Goal: Check status

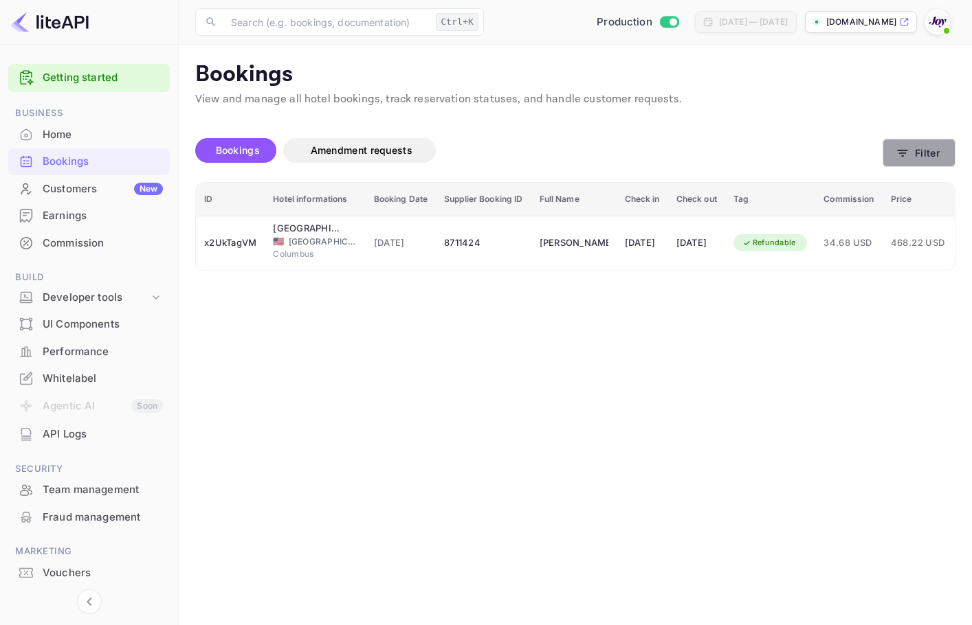
click at [908, 151] on icon "button" at bounding box center [902, 153] width 14 height 14
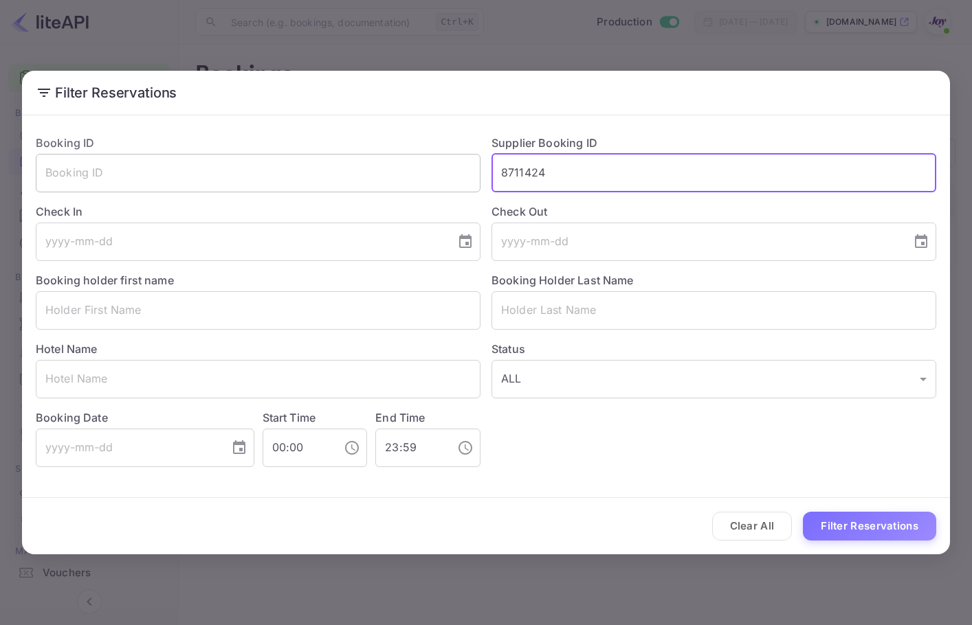
drag, startPoint x: 649, startPoint y: 153, endPoint x: 399, endPoint y: 172, distance: 251.5
click at [399, 172] on div "Booking ID ​ Supplier Booking ID 8711424 ​ Check In ​ Check Out ​ Booking holde…" at bounding box center [480, 296] width 911 height 344
click at [899, 528] on button "Filter Reservations" at bounding box center [869, 527] width 133 height 30
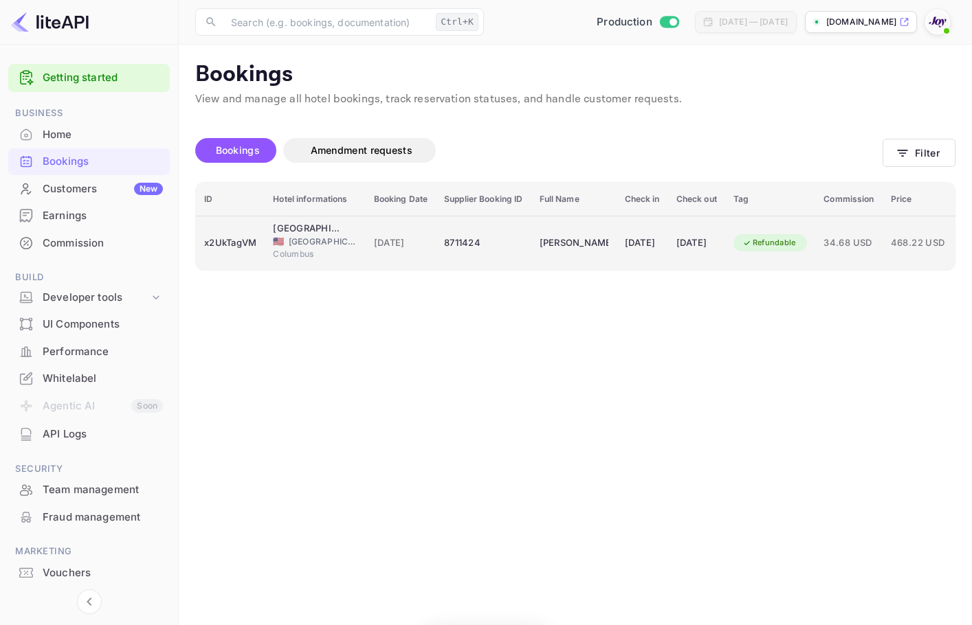
click at [816, 224] on td "Refundable" at bounding box center [770, 243] width 91 height 54
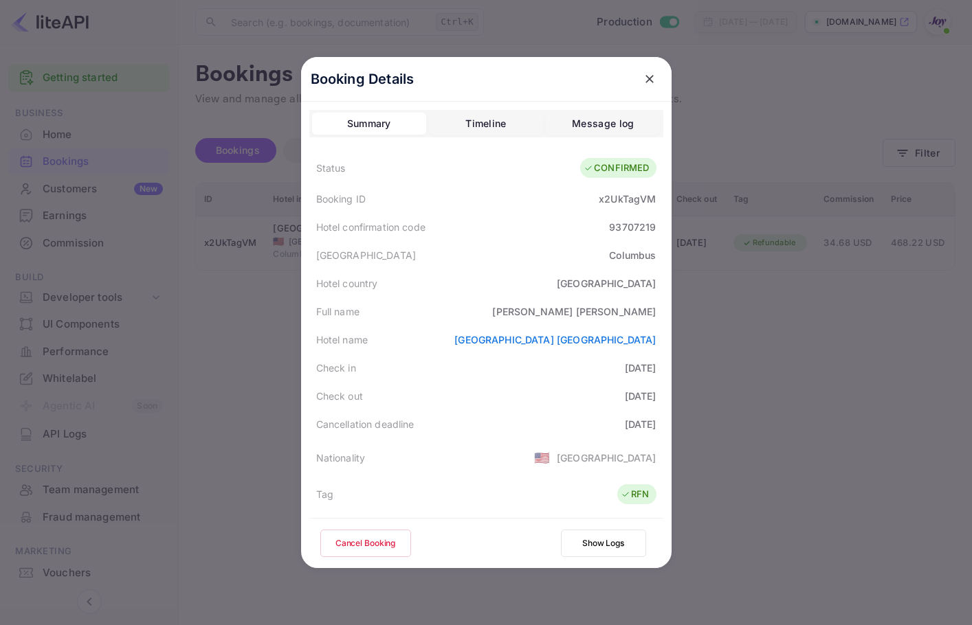
click at [637, 69] on div at bounding box center [649, 79] width 25 height 25
click at [637, 81] on button "close" at bounding box center [649, 79] width 25 height 25
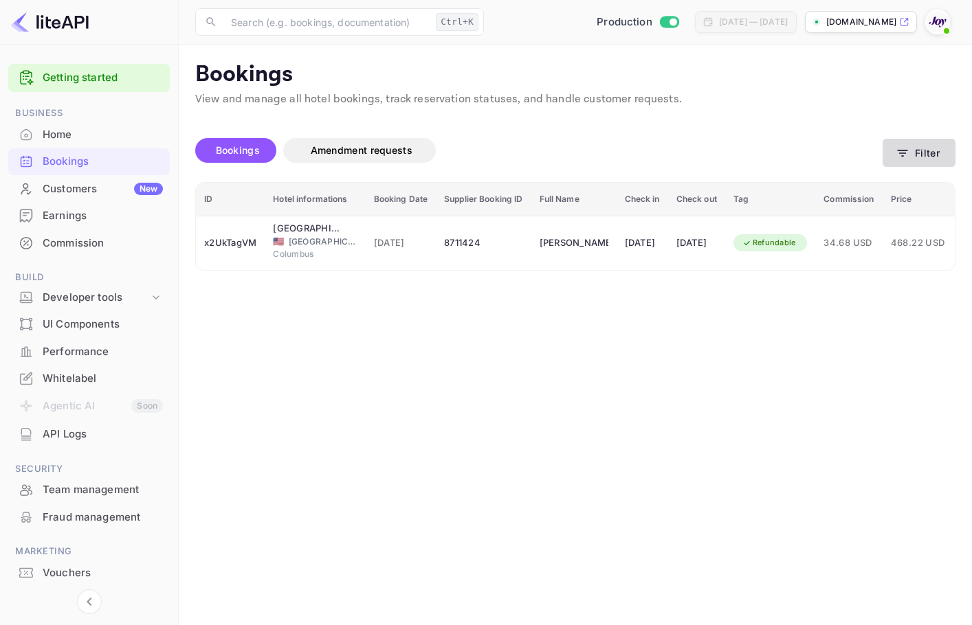
click at [885, 155] on button "Filter" at bounding box center [918, 153] width 73 height 28
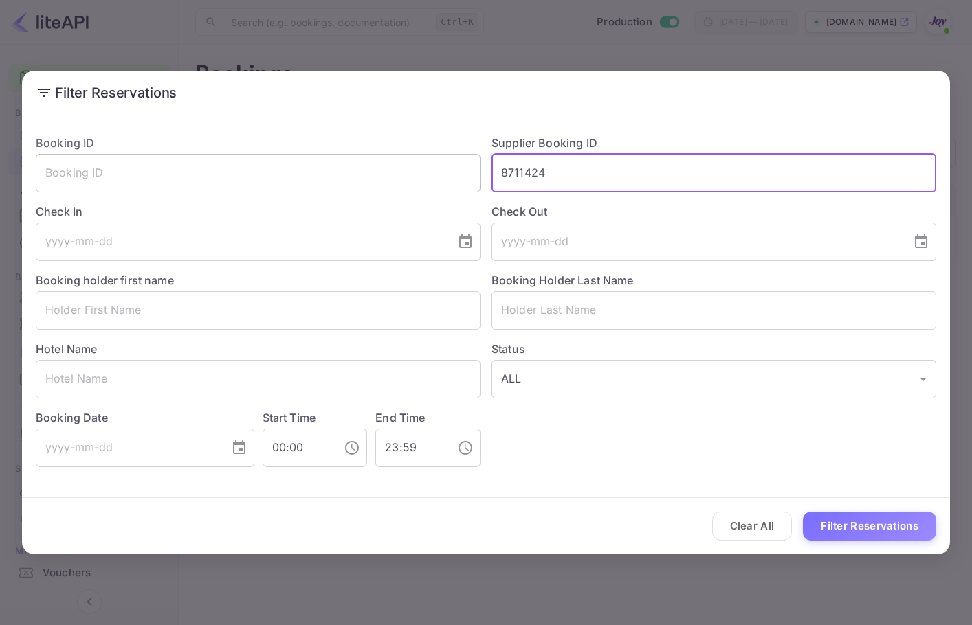
drag, startPoint x: 464, startPoint y: 155, endPoint x: 428, endPoint y: 156, distance: 35.8
click at [363, 148] on div "Booking ID ​ Supplier Booking ID 8711424 ​ Check In ​ Check Out ​ Booking holde…" at bounding box center [480, 296] width 911 height 344
click at [525, 291] on input "text" at bounding box center [713, 310] width 445 height 38
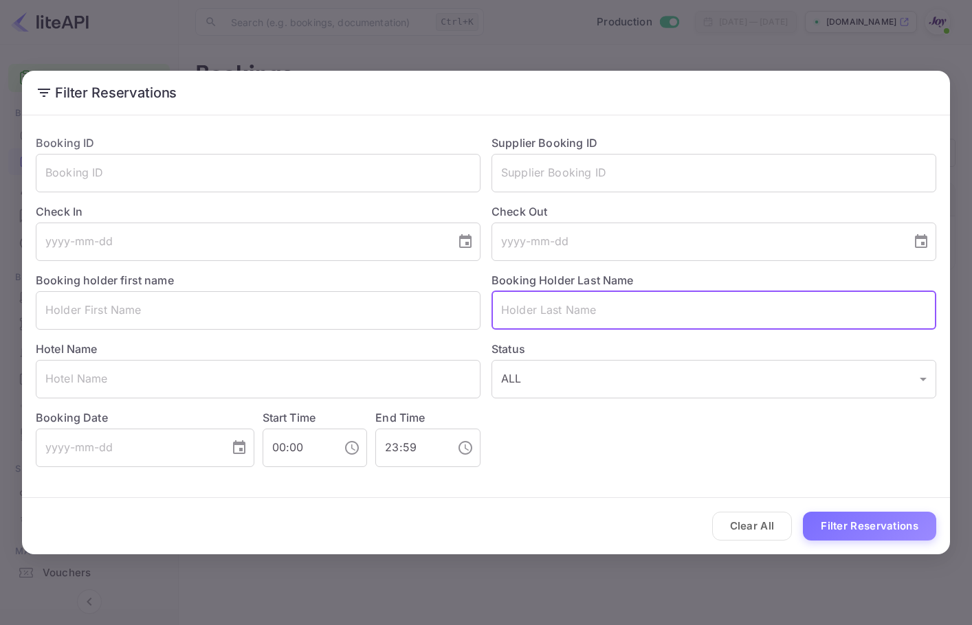
paste input "[PERSON_NAME]"
type input "[PERSON_NAME]"
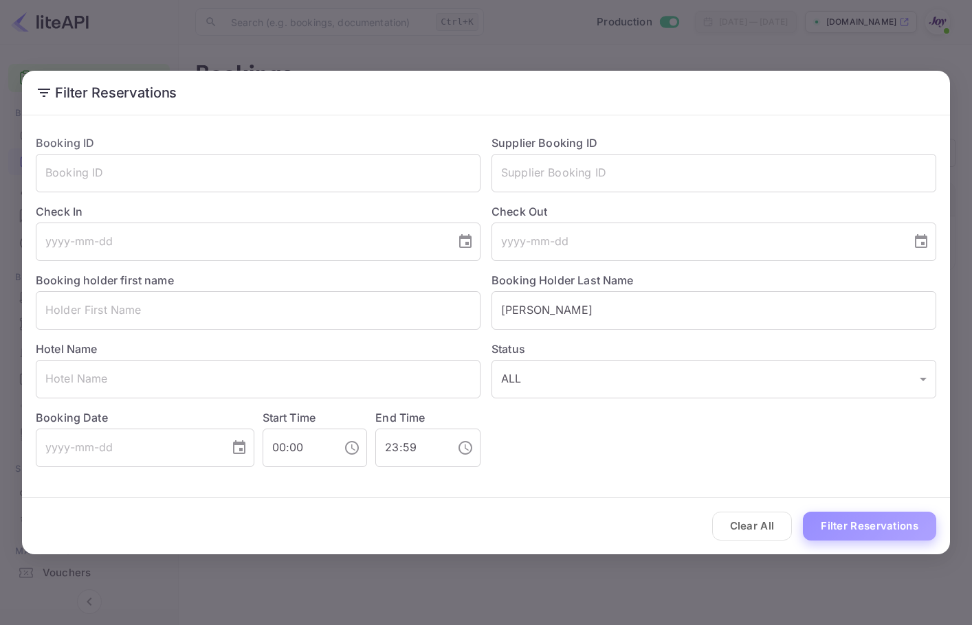
click at [860, 522] on button "Filter Reservations" at bounding box center [869, 527] width 133 height 30
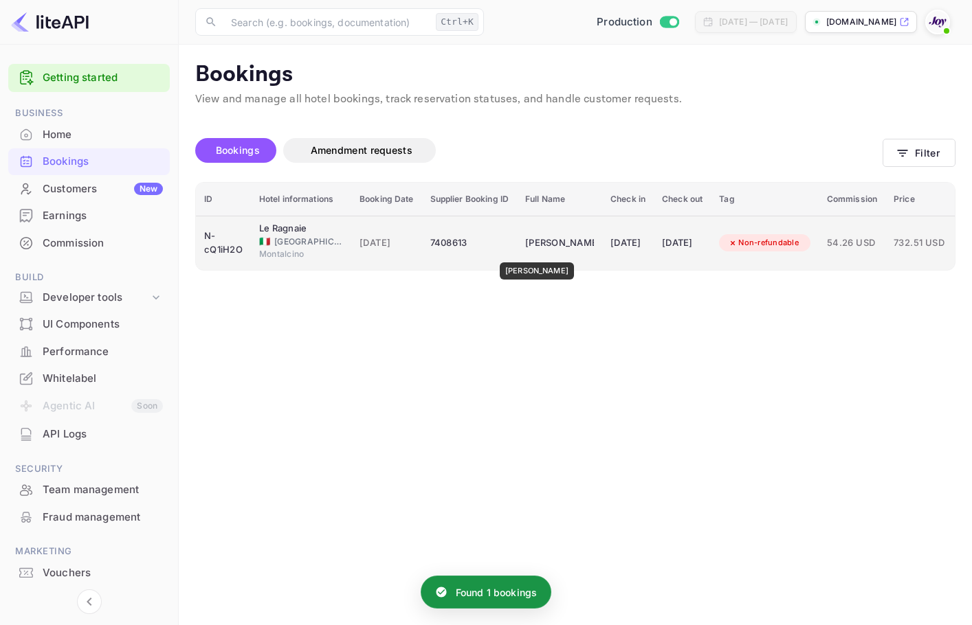
click at [533, 253] on div "[PERSON_NAME]" at bounding box center [559, 243] width 69 height 22
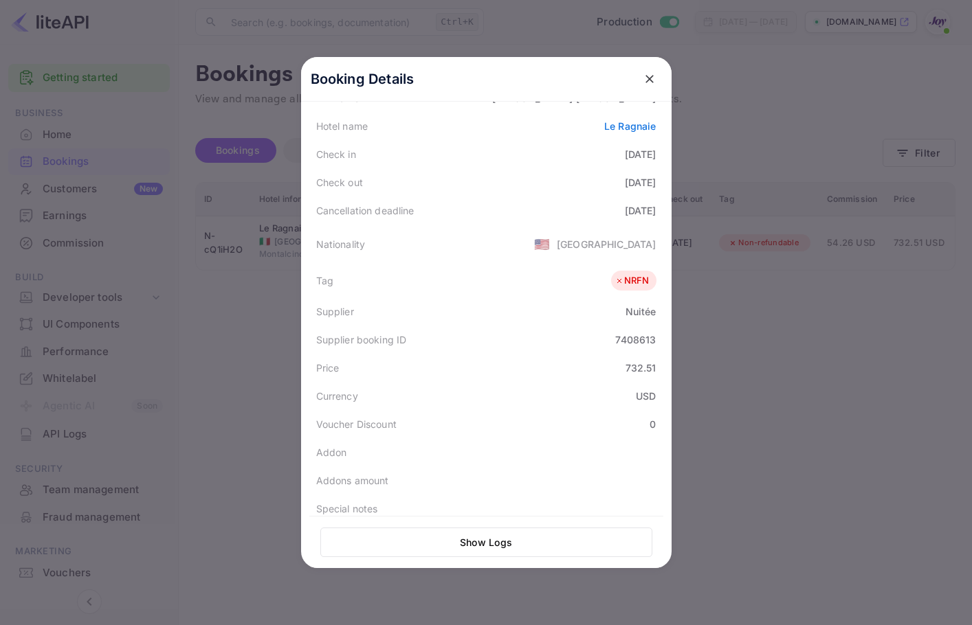
scroll to position [32, 0]
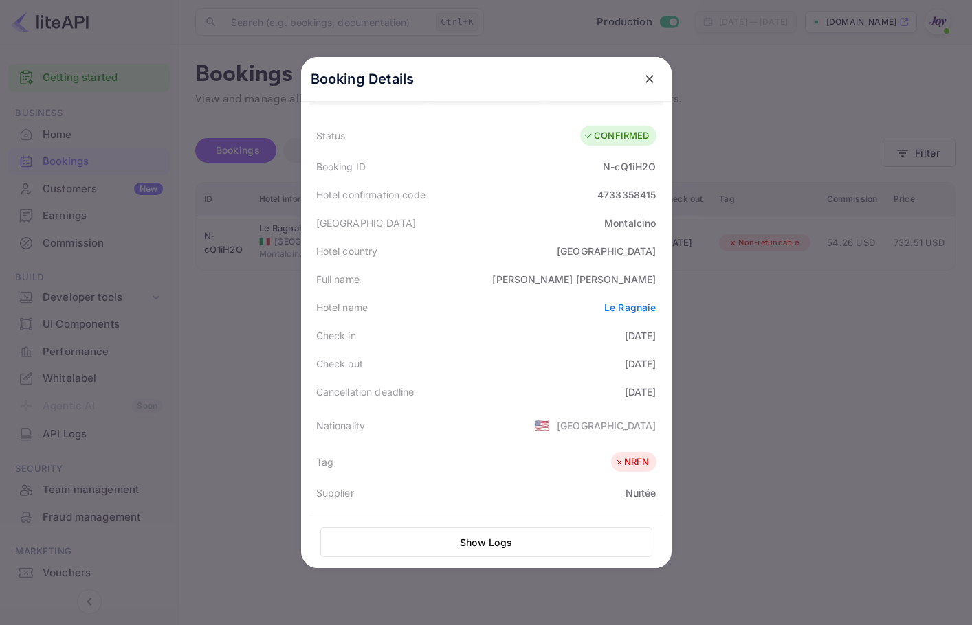
click at [645, 80] on icon "close" at bounding box center [649, 79] width 8 height 8
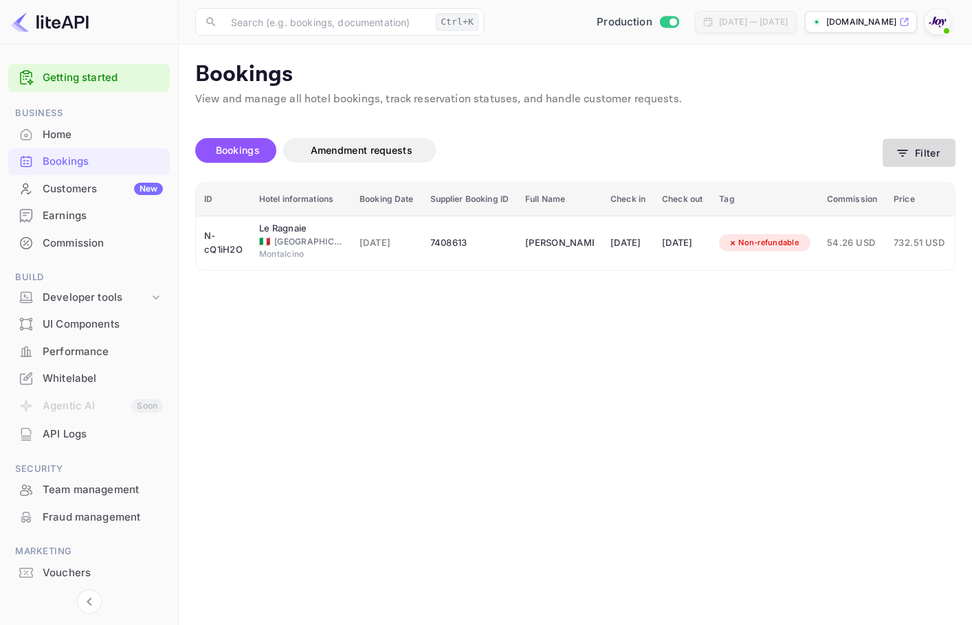
click at [930, 156] on button "Filter" at bounding box center [918, 153] width 73 height 28
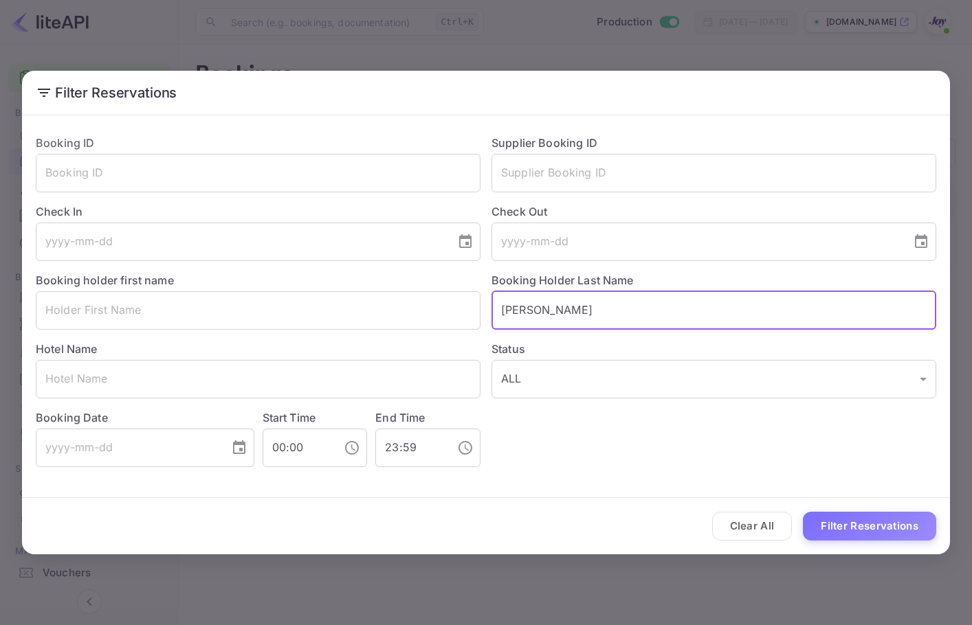
drag, startPoint x: 623, startPoint y: 306, endPoint x: 394, endPoint y: 266, distance: 231.6
click at [401, 279] on div "Booking ID ​ Supplier Booking ID ​ Check In ​ Check Out ​ Booking holder first …" at bounding box center [480, 296] width 911 height 344
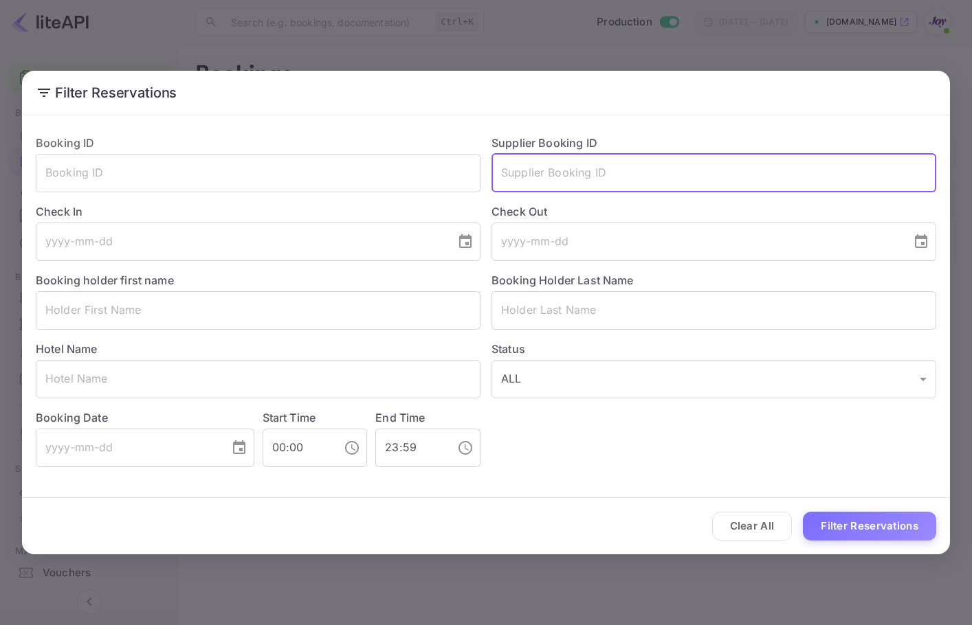
click at [519, 169] on input "text" at bounding box center [713, 173] width 445 height 38
paste input "8967303"
type input "8967303"
click at [831, 528] on button "Filter Reservations" at bounding box center [869, 527] width 133 height 30
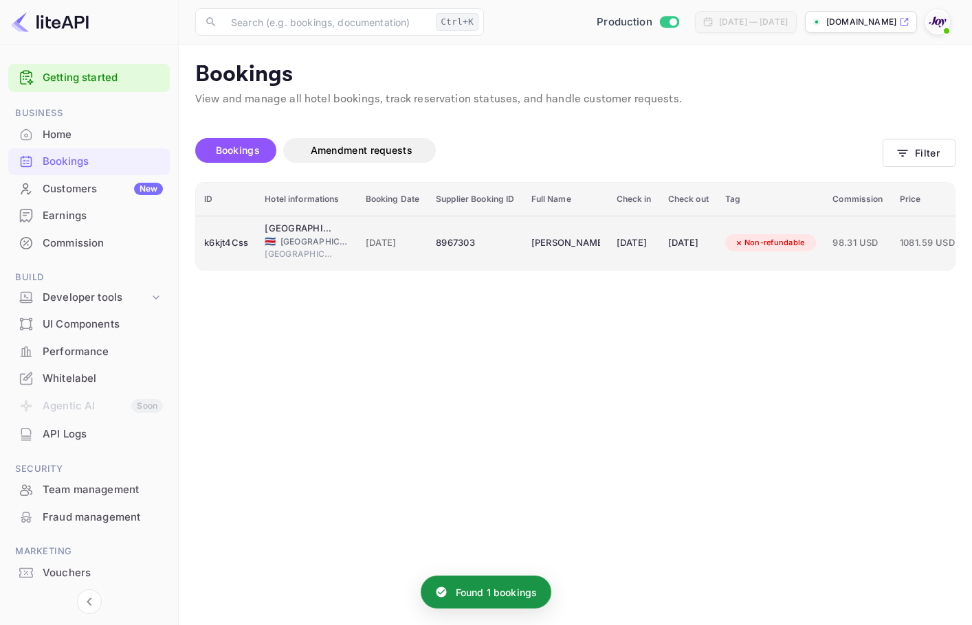
click at [708, 241] on div "[DATE]" at bounding box center [688, 243] width 41 height 22
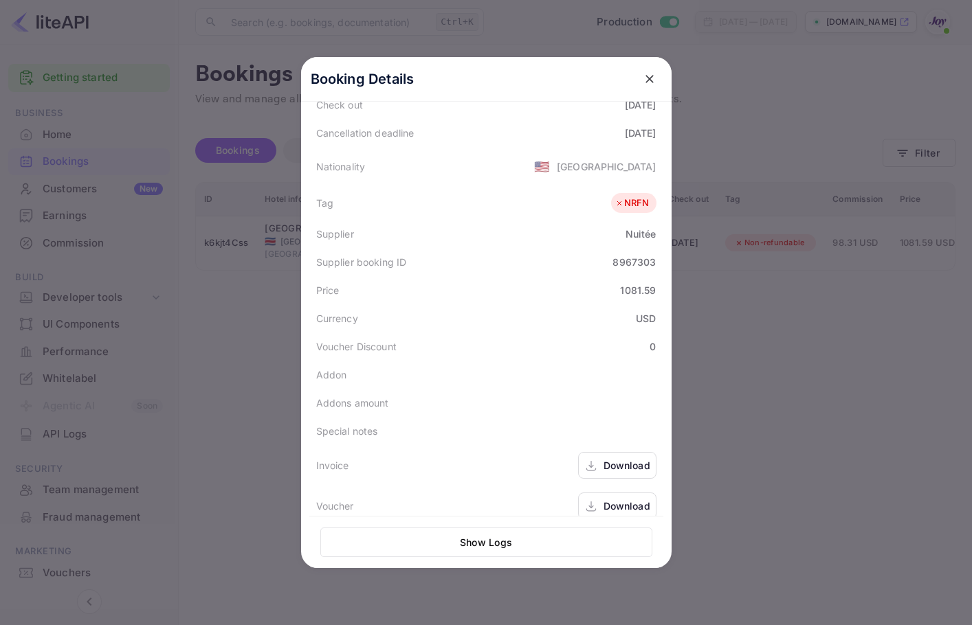
scroll to position [307, 0]
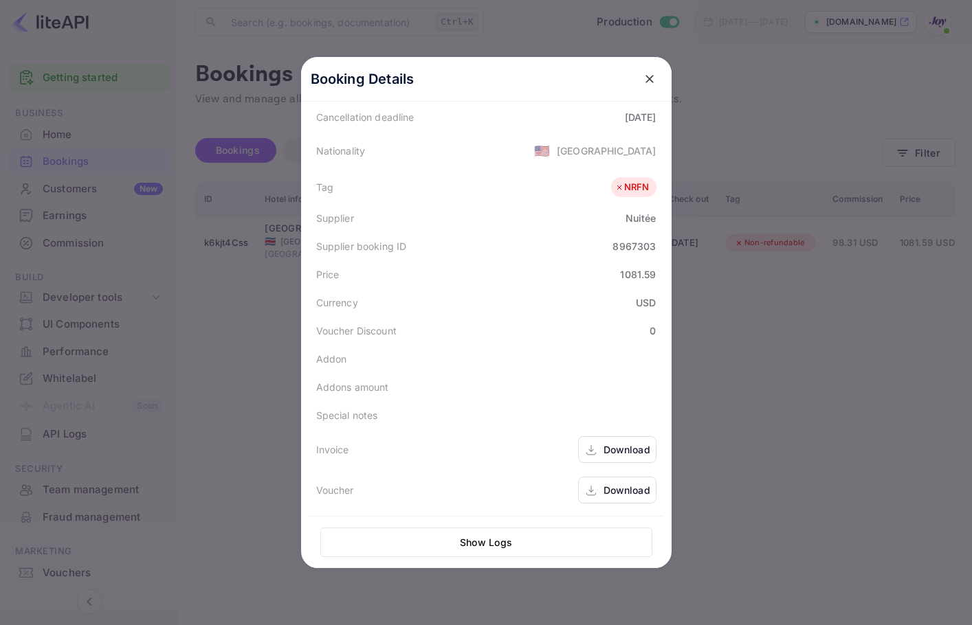
click at [612, 484] on div "Download" at bounding box center [626, 490] width 47 height 14
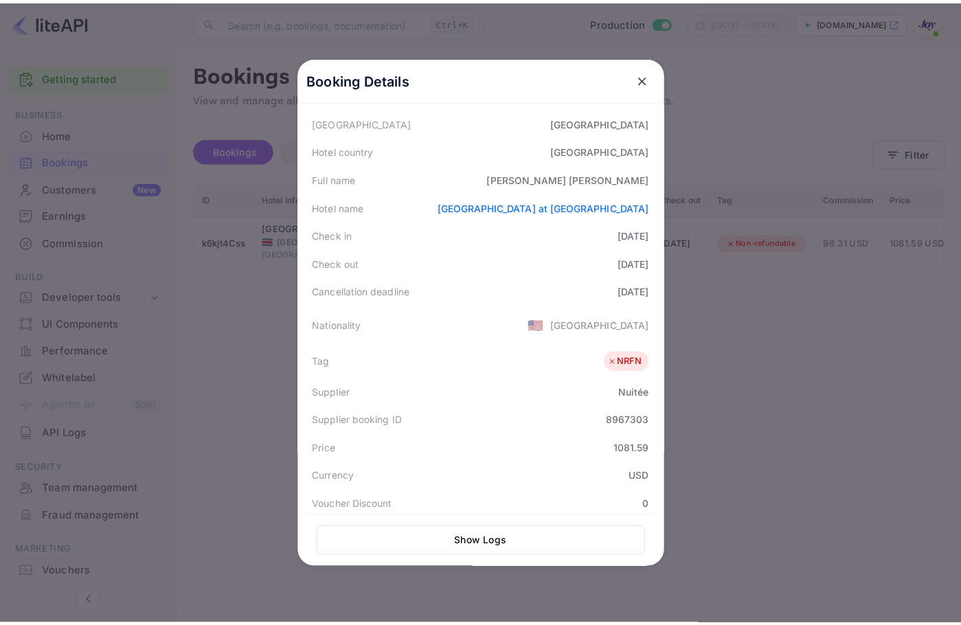
scroll to position [0, 0]
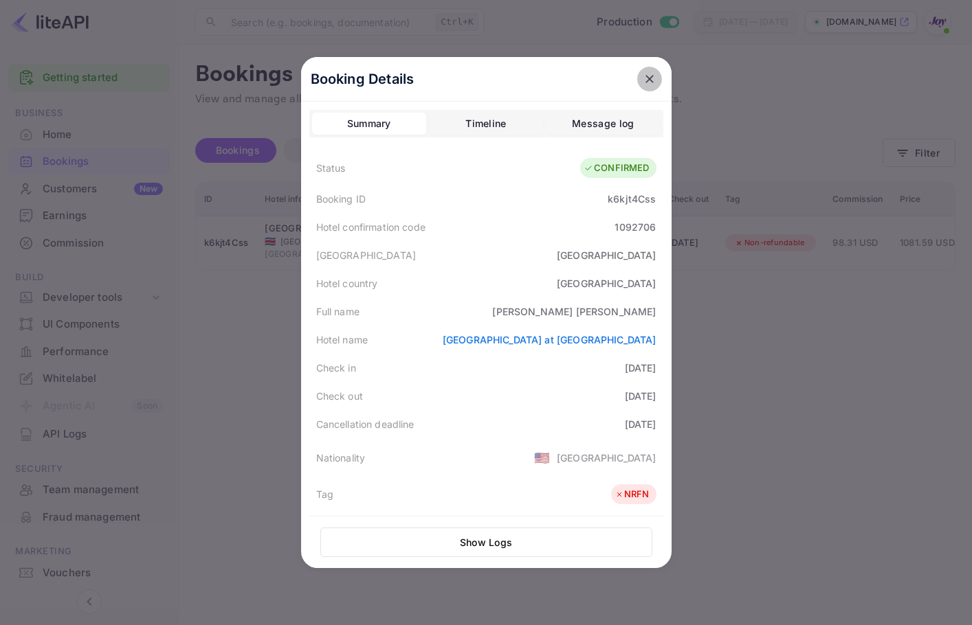
click at [642, 75] on icon "close" at bounding box center [649, 79] width 14 height 14
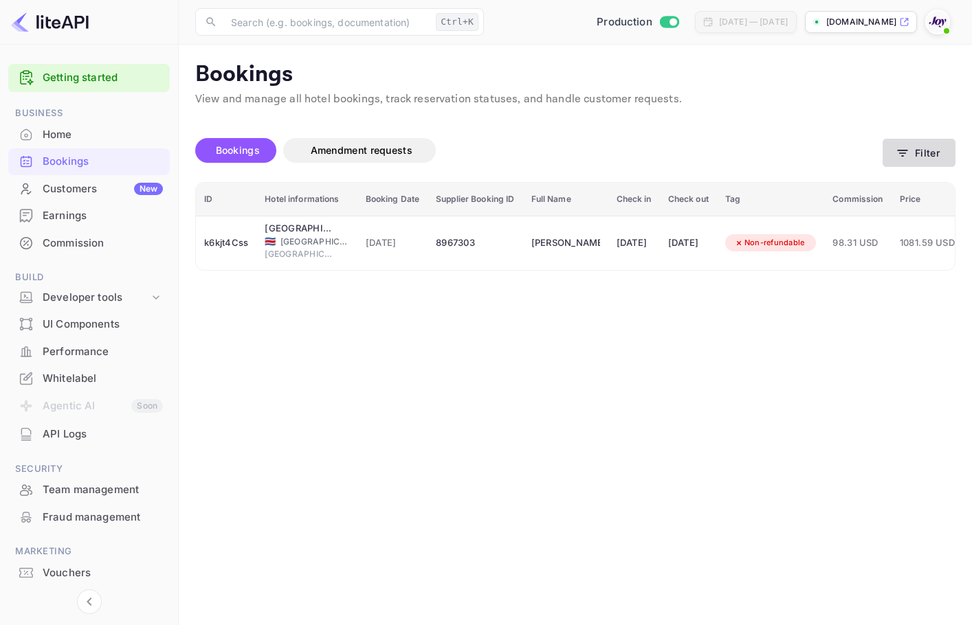
click at [894, 139] on button "Filter" at bounding box center [918, 153] width 73 height 28
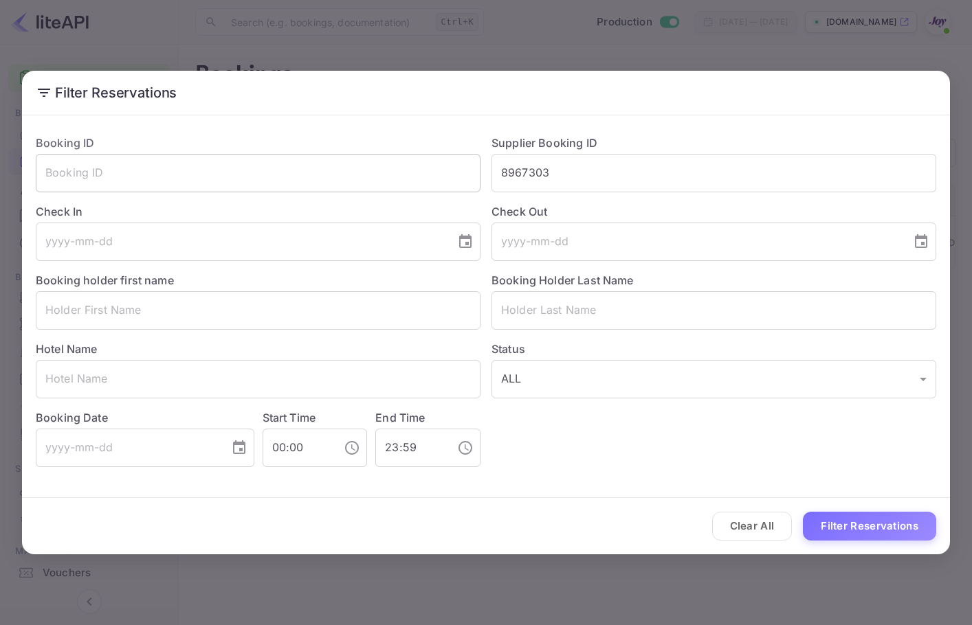
drag, startPoint x: 599, startPoint y: 165, endPoint x: 474, endPoint y: 154, distance: 125.5
click at [474, 154] on div "Booking ID ​ Supplier Booking ID 8967303 ​ Check In ​ Check Out ​ Booking holde…" at bounding box center [480, 296] width 911 height 344
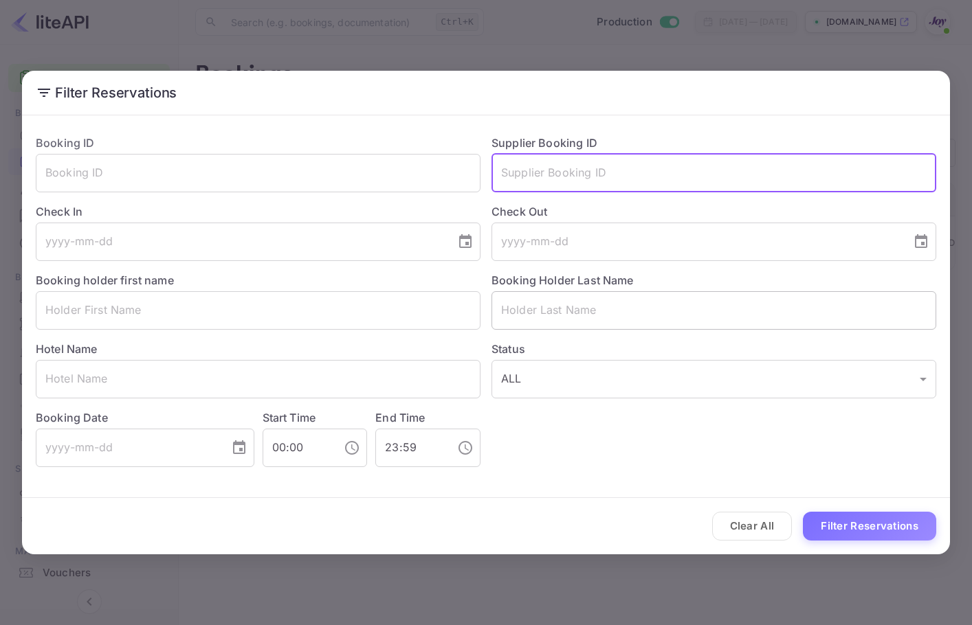
click at [595, 313] on input "text" at bounding box center [713, 310] width 445 height 38
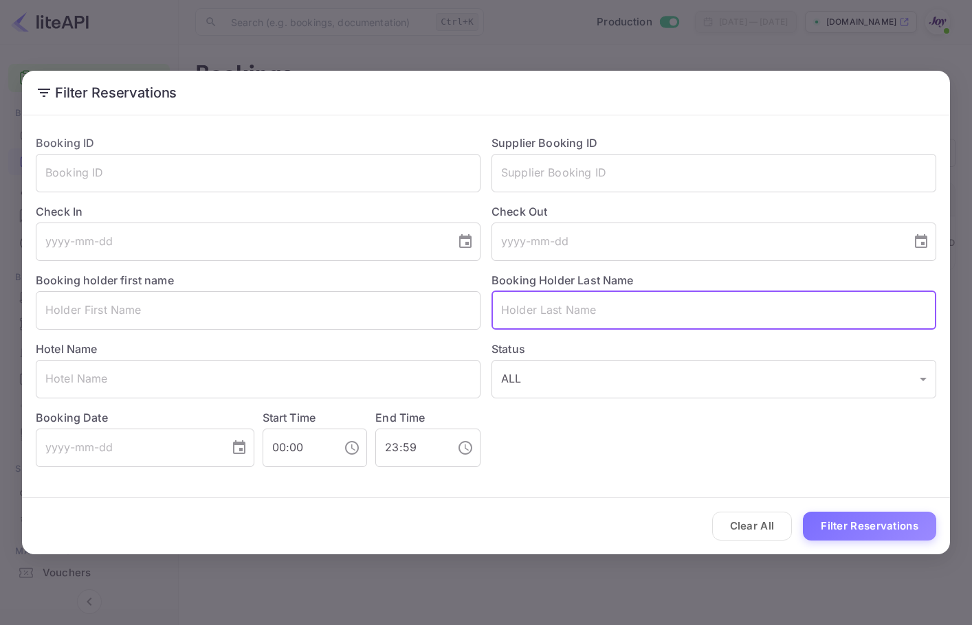
paste input "[PERSON_NAME]"
type input "[PERSON_NAME]"
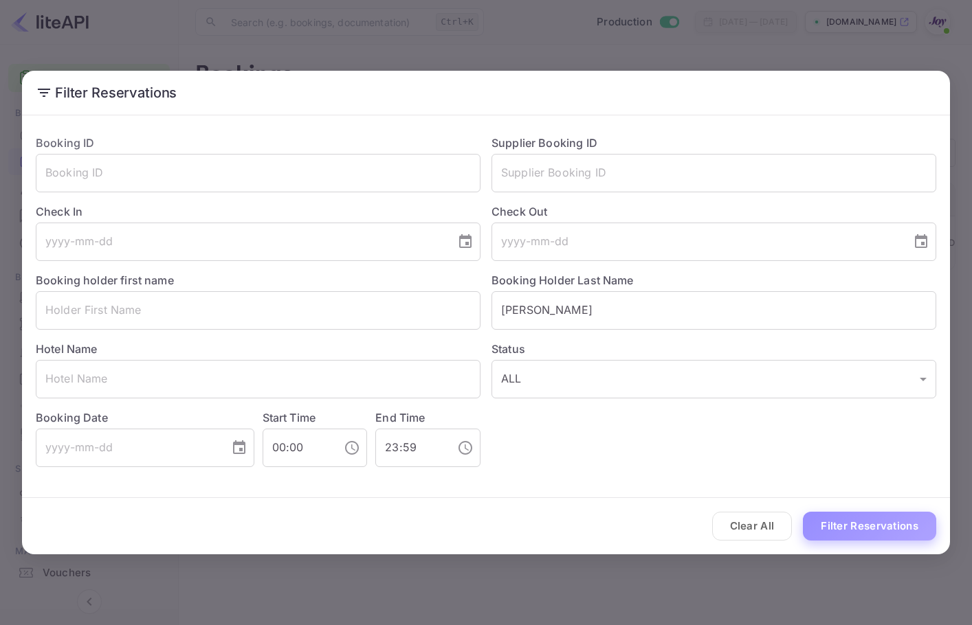
click at [873, 523] on button "Filter Reservations" at bounding box center [869, 527] width 133 height 30
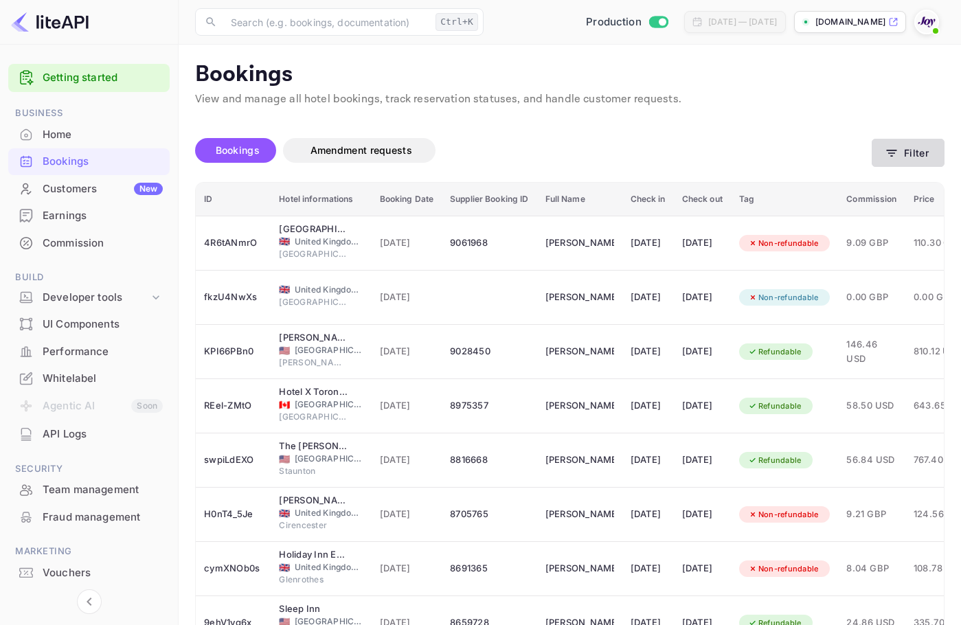
click at [920, 160] on button "Filter" at bounding box center [908, 153] width 73 height 28
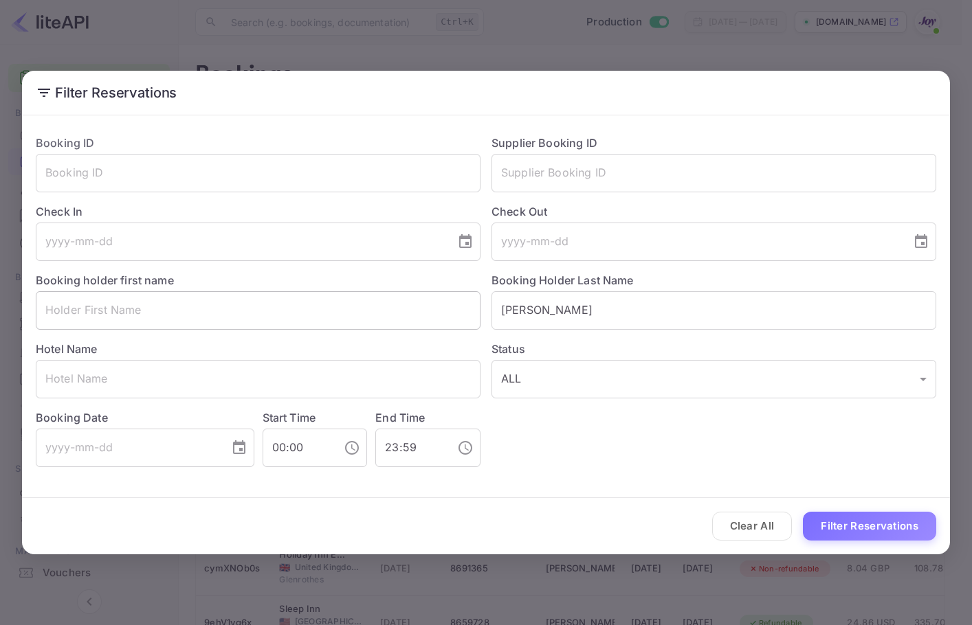
click at [295, 309] on input "text" at bounding box center [258, 310] width 445 height 38
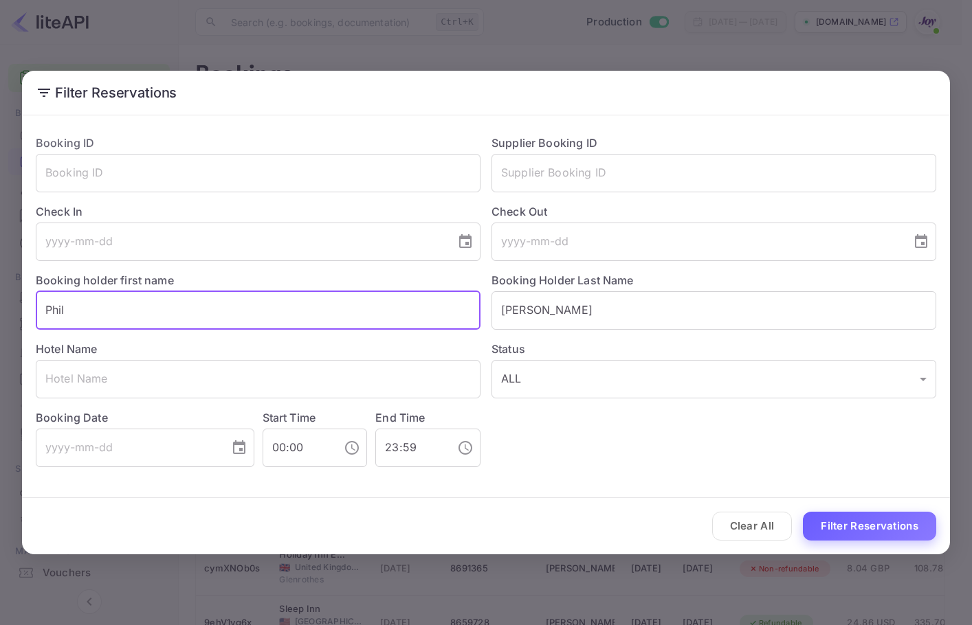
type input "Phil"
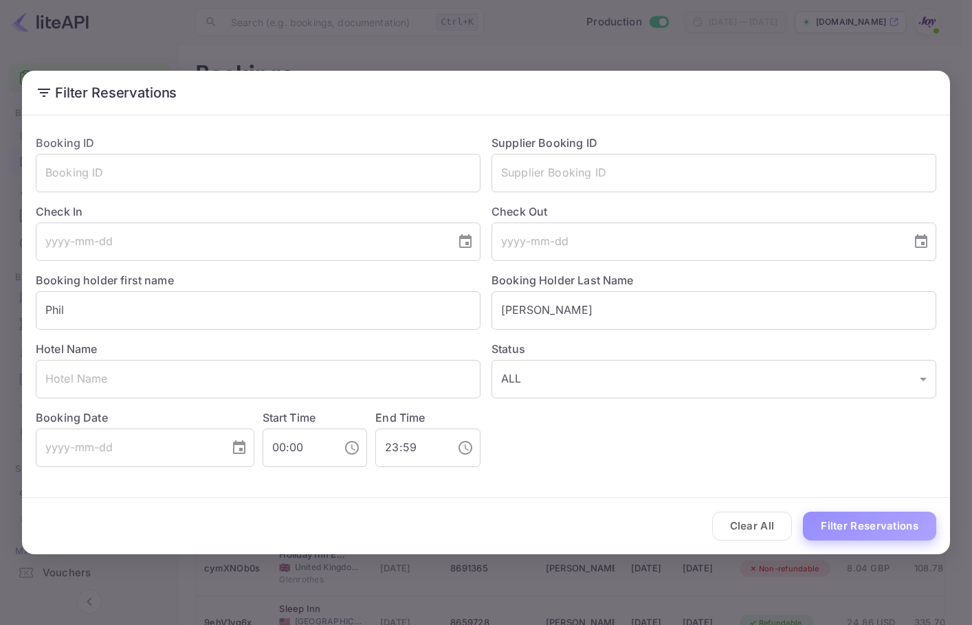
click at [844, 521] on button "Filter Reservations" at bounding box center [869, 527] width 133 height 30
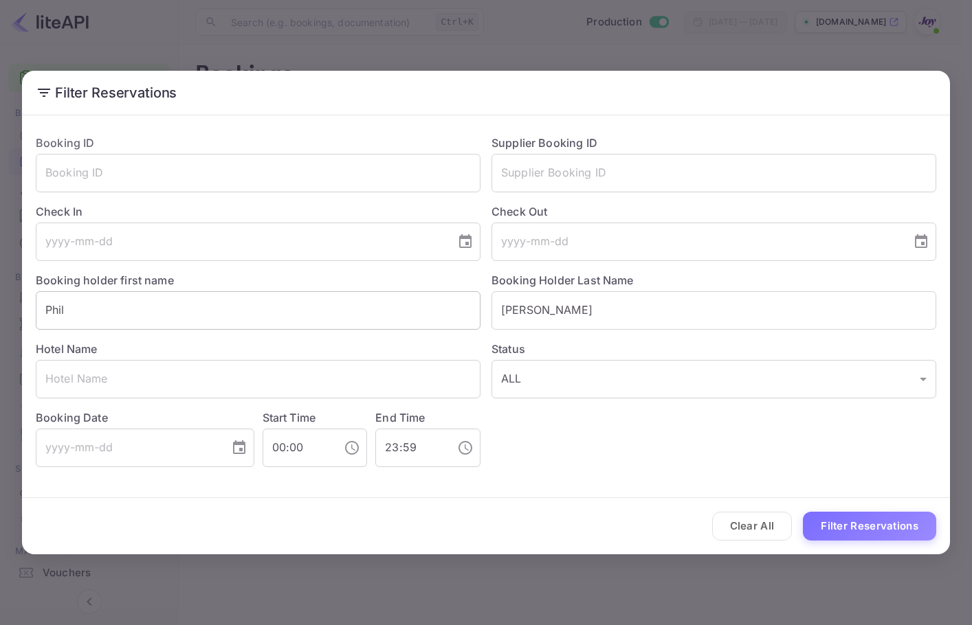
drag, startPoint x: 566, startPoint y: 302, endPoint x: 469, endPoint y: 315, distance: 97.0
click at [469, 315] on div "Booking ID ​ Supplier Booking ID ​ Check In ​ Check Out ​ Booking holder first …" at bounding box center [480, 296] width 911 height 344
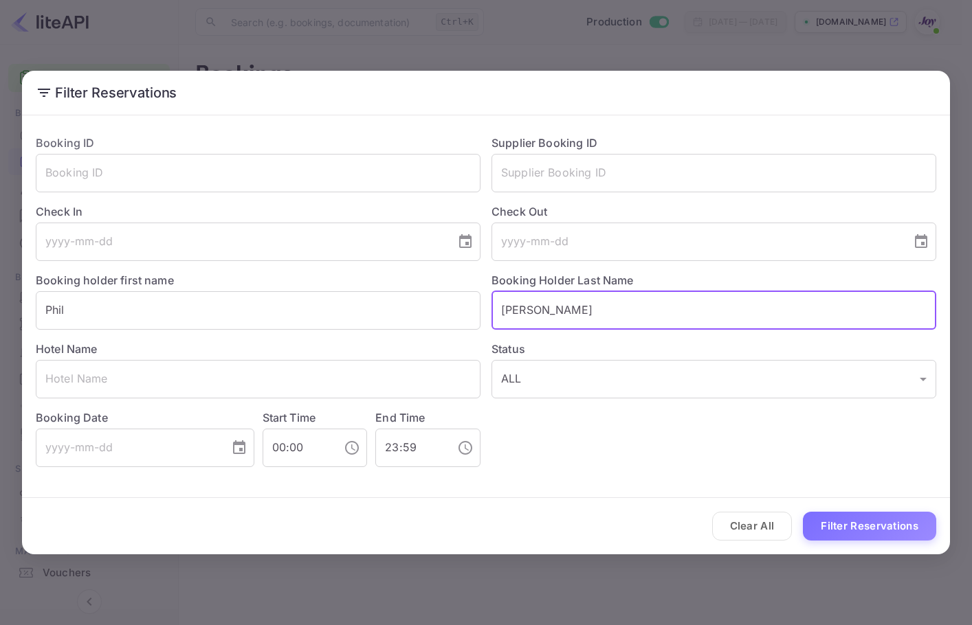
paste input "[PERSON_NAME]"
type input "[PERSON_NAME]"
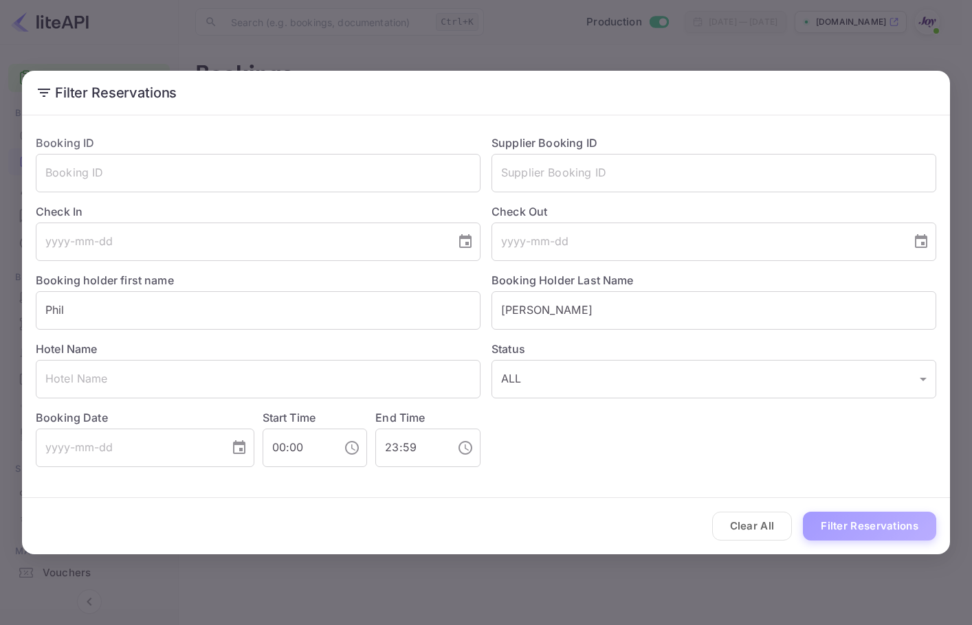
drag, startPoint x: 874, startPoint y: 523, endPoint x: 891, endPoint y: 505, distance: 24.3
click at [874, 524] on button "Filter Reservations" at bounding box center [869, 527] width 133 height 30
drag, startPoint x: 128, startPoint y: 313, endPoint x: -1, endPoint y: 299, distance: 129.2
click at [0, 299] on html "Getting started Business Home Bookings Customers New Earnings Commission Build …" at bounding box center [486, 312] width 972 height 625
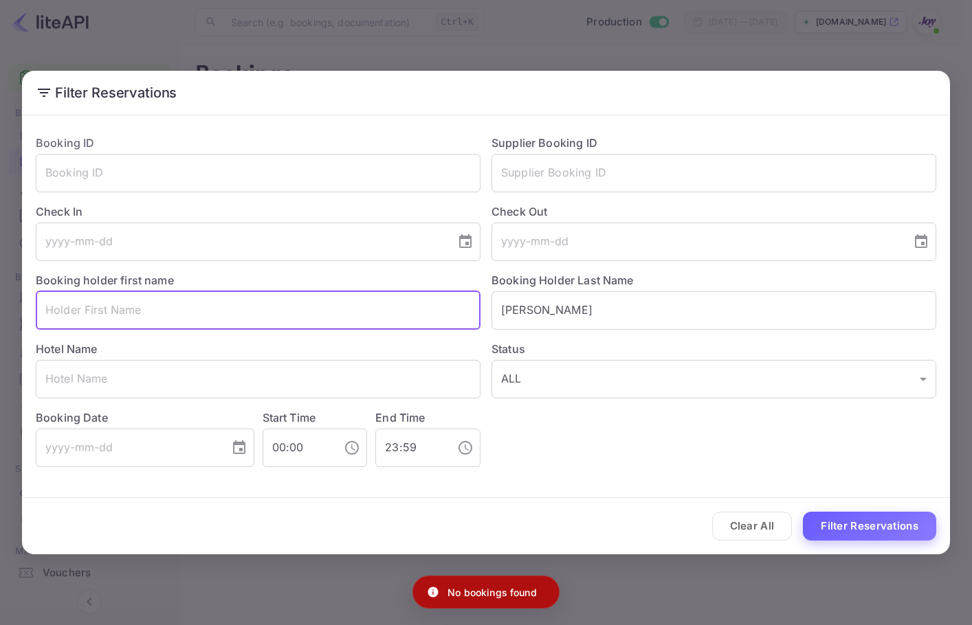
click at [908, 533] on button "Filter Reservations" at bounding box center [869, 527] width 133 height 30
